Goal: Obtain resource: Obtain resource

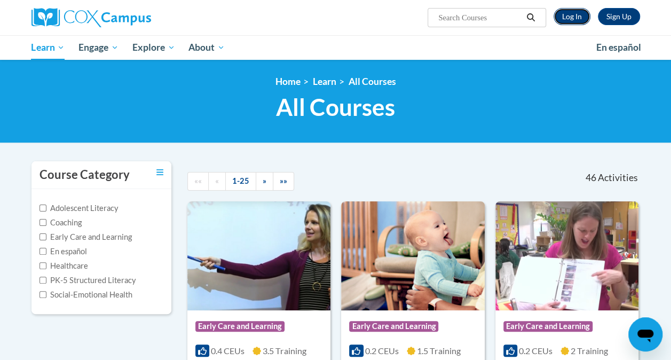
click at [570, 15] on link "Log In" at bounding box center [571, 16] width 37 height 17
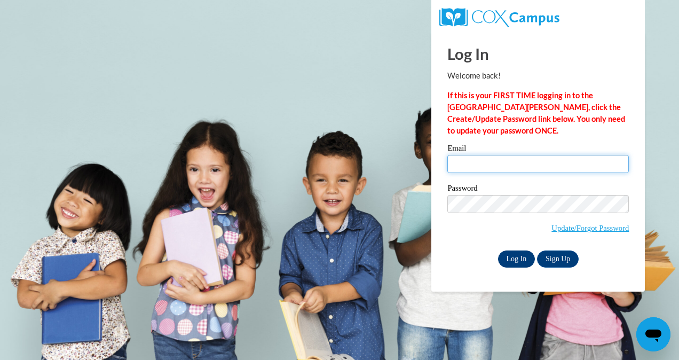
type input "[EMAIL_ADDRESS][DOMAIN_NAME]"
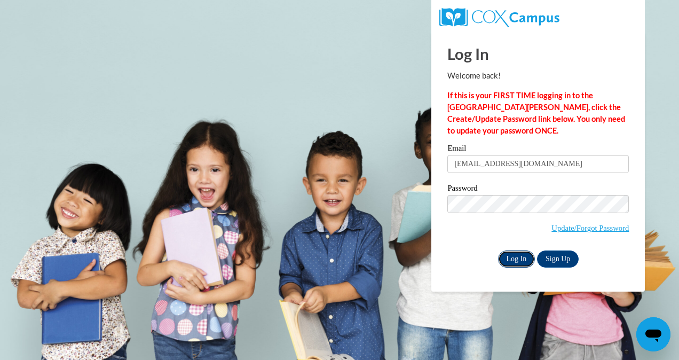
click at [510, 265] on input "Log In" at bounding box center [516, 258] width 37 height 17
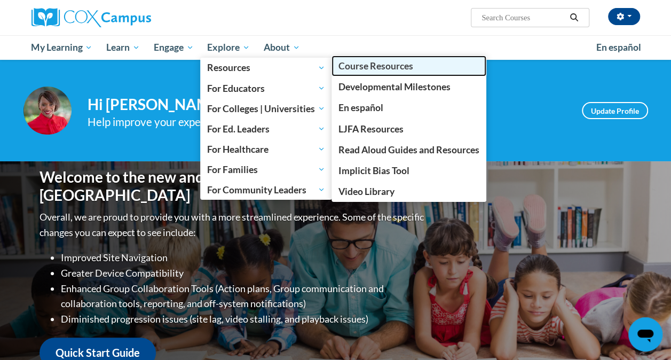
click at [357, 64] on span "Course Resources" at bounding box center [375, 65] width 75 height 11
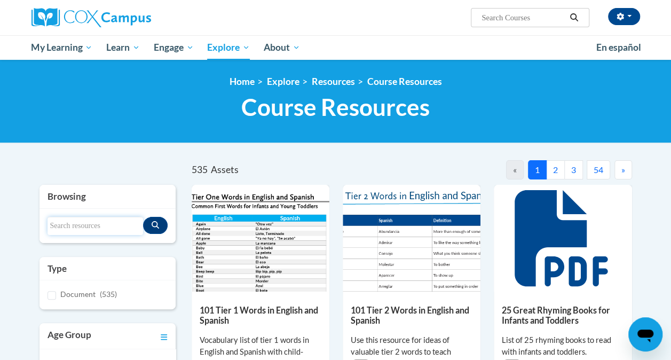
click at [86, 227] on input "Search resources" at bounding box center [94, 226] width 95 height 18
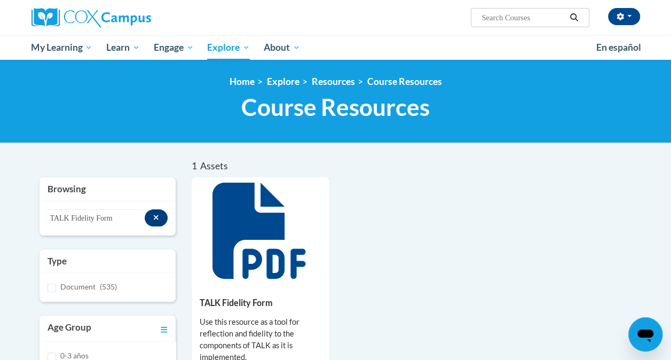
click at [377, 283] on div "TALK Fidelity Form Use this resource as a tool for reflection and fidelity to t…" at bounding box center [412, 294] width 440 height 234
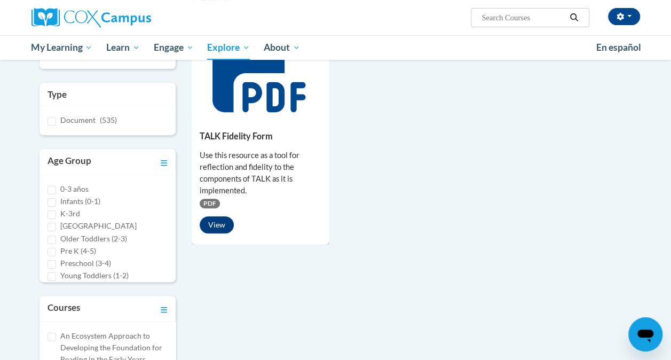
scroll to position [169, 0]
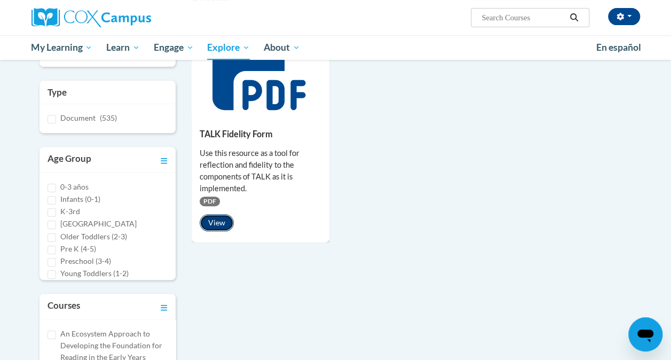
click at [221, 224] on button "View" at bounding box center [217, 222] width 34 height 17
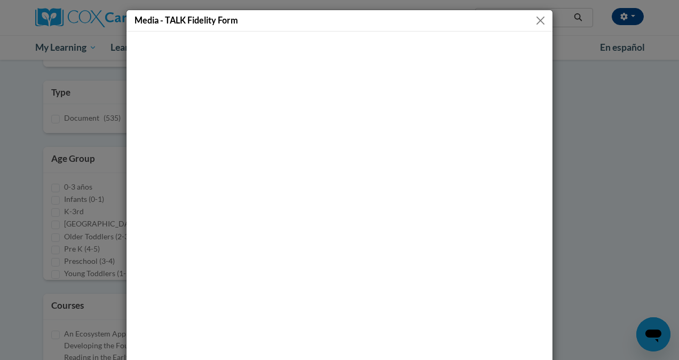
click at [538, 19] on button "Close" at bounding box center [539, 20] width 13 height 13
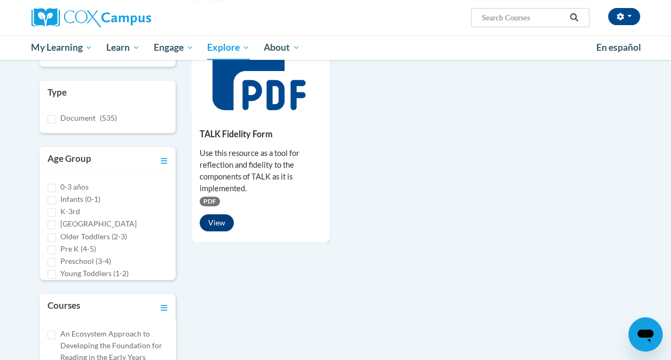
scroll to position [0, 0]
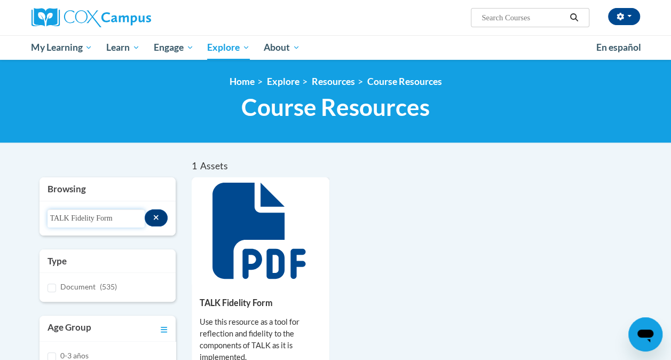
click at [65, 219] on input "TALK Fidelity Form" at bounding box center [96, 218] width 98 height 18
click at [127, 220] on input "TIPS Fidelity Form" at bounding box center [96, 218] width 98 height 18
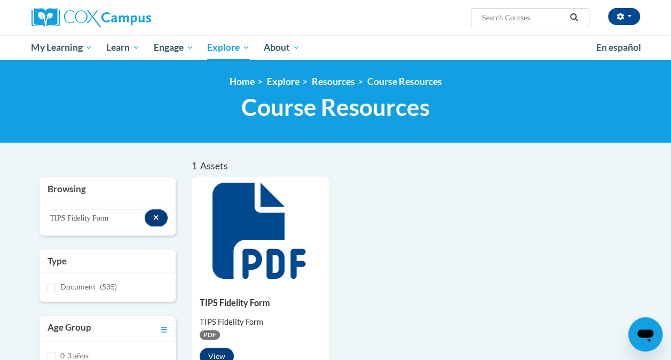
click at [371, 268] on div "TIPS Fidelity Form TIPS Fidelity Form PDF View" at bounding box center [412, 276] width 440 height 198
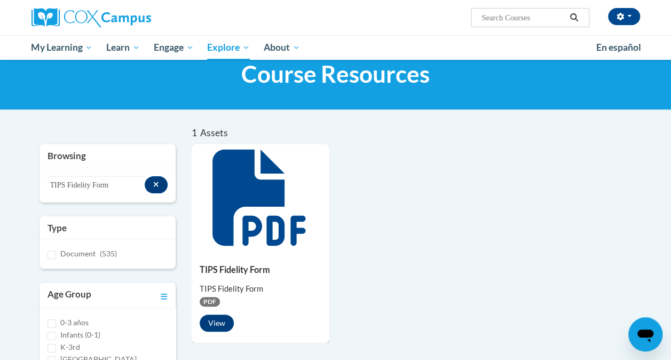
scroll to position [53, 0]
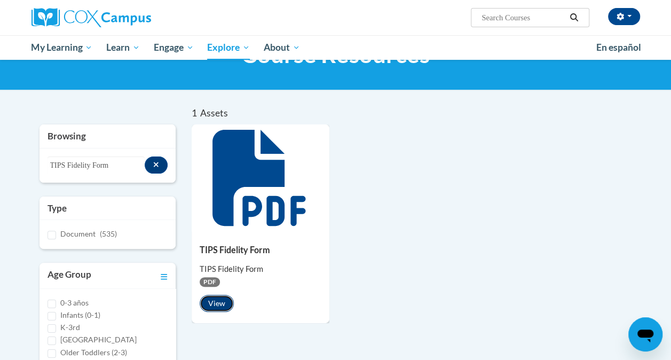
click at [212, 301] on button "View" at bounding box center [217, 302] width 34 height 17
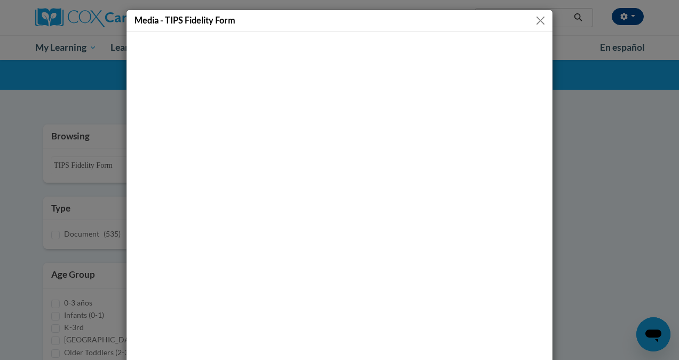
click at [533, 19] on button "Close" at bounding box center [539, 20] width 13 height 13
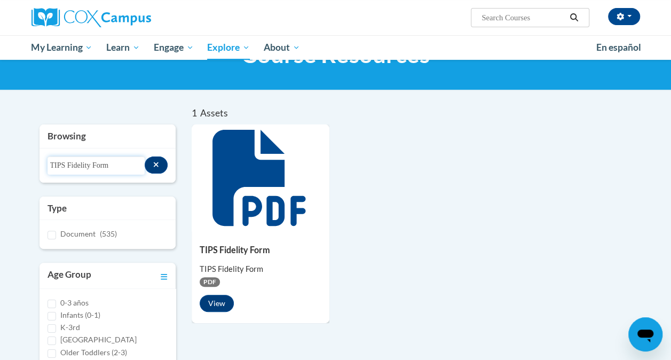
click at [64, 163] on input "TIPS Fidelity Form" at bounding box center [96, 165] width 98 height 18
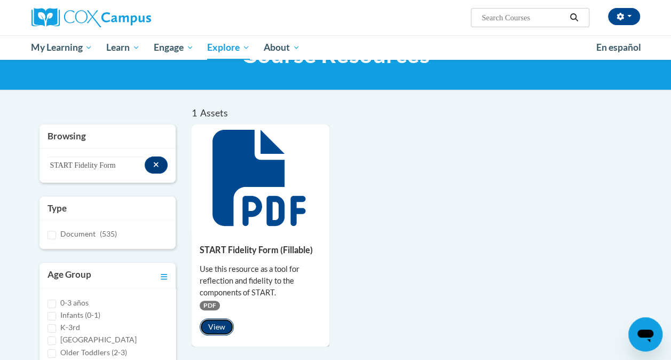
click at [213, 324] on button "View" at bounding box center [217, 326] width 34 height 17
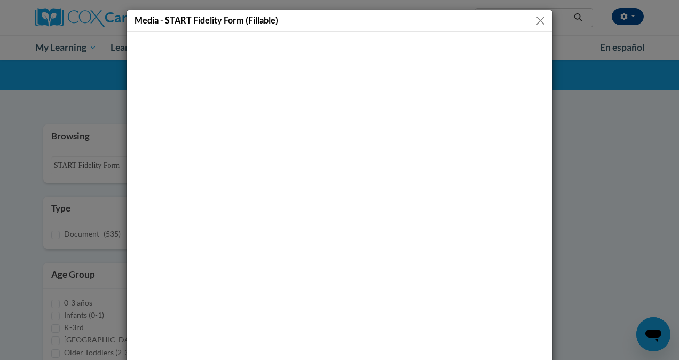
click at [540, 20] on button "Close" at bounding box center [539, 20] width 13 height 13
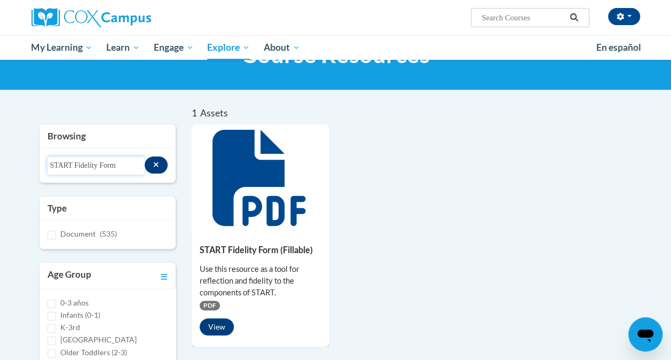
click at [71, 170] on input "START Fidelity Form" at bounding box center [96, 165] width 98 height 18
type input "Emergent Literacy Fidelity Form"
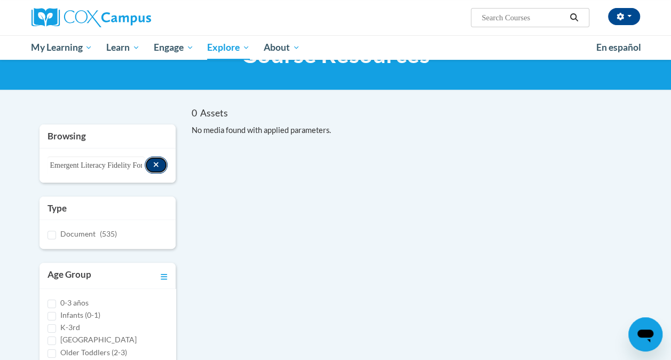
click at [151, 170] on button "Search resources" at bounding box center [156, 164] width 23 height 17
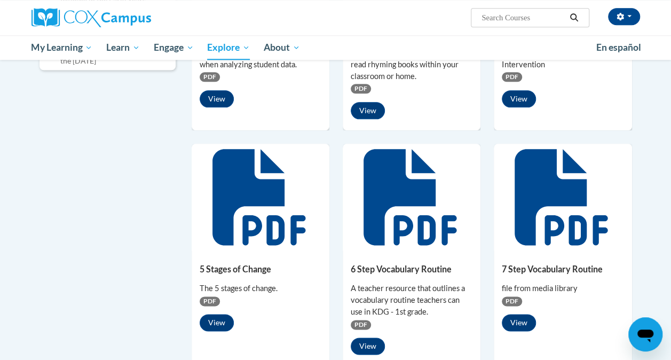
scroll to position [511, 0]
